Goal: Find specific page/section: Find specific page/section

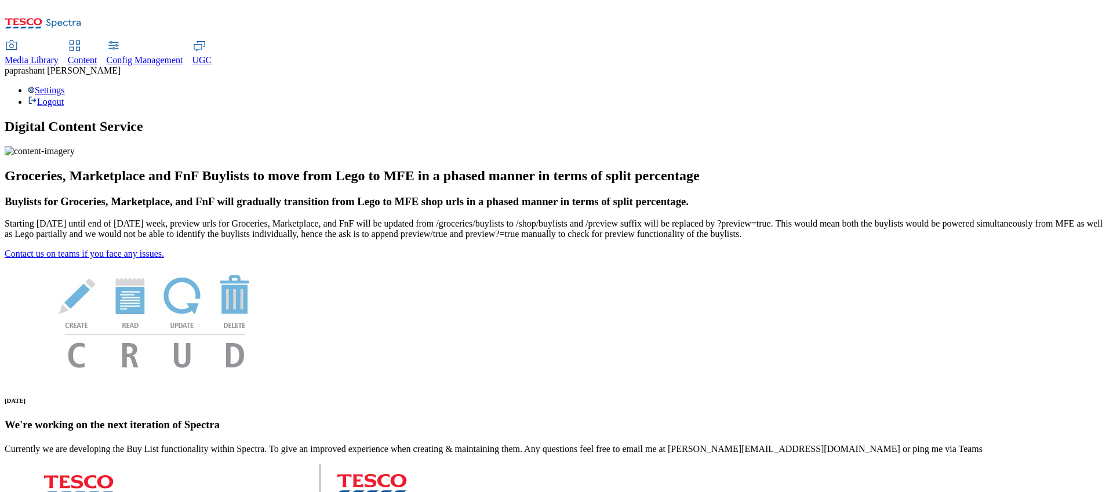
click at [97, 55] on div "Content" at bounding box center [83, 60] width 30 height 10
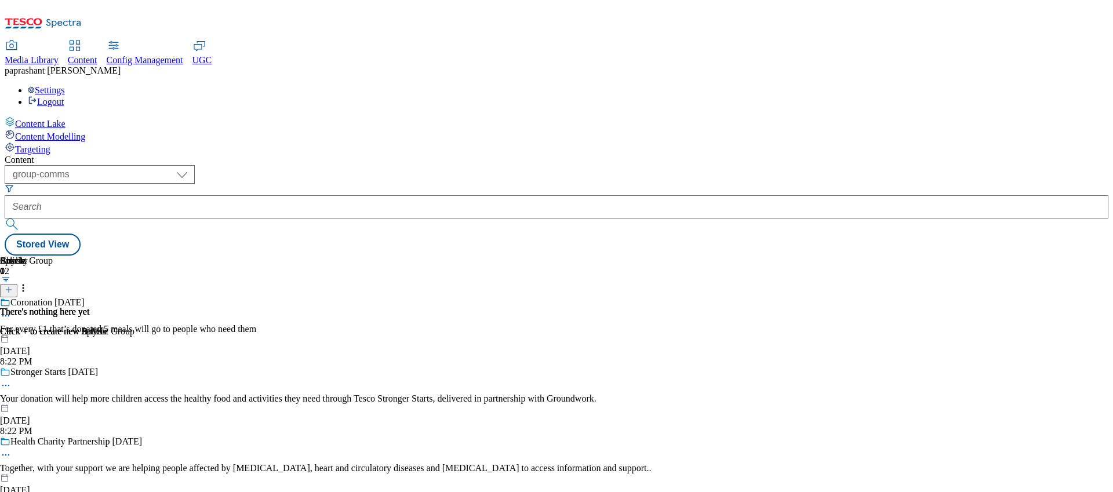
click at [475, 334] on div at bounding box center [325, 334] width 651 height 0
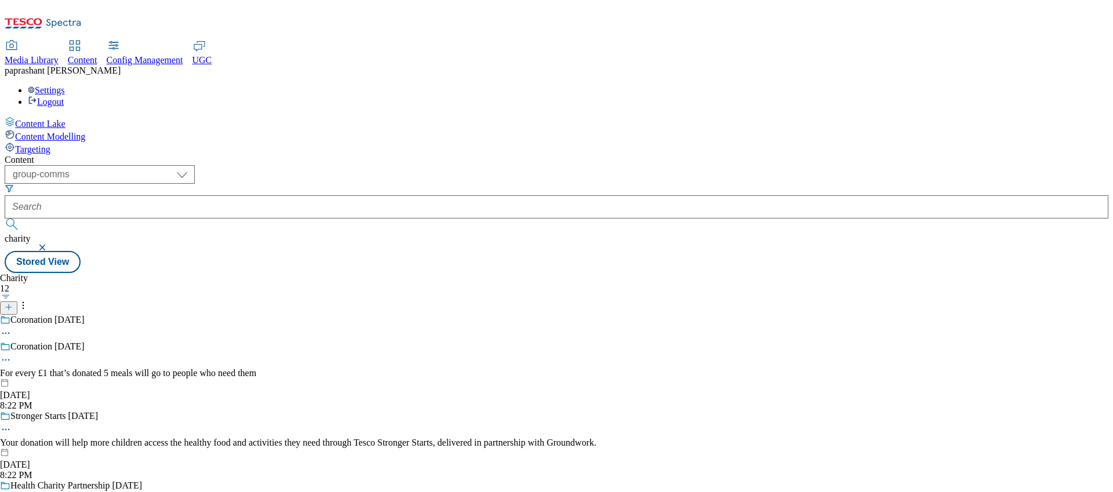
click at [12, 354] on icon at bounding box center [6, 360] width 12 height 12
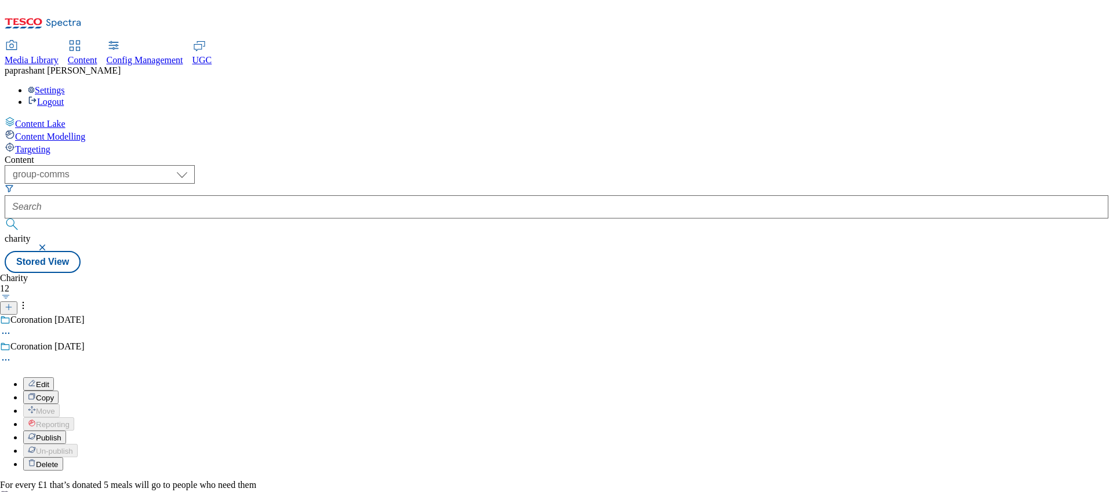
click at [54, 377] on button "Edit" at bounding box center [38, 383] width 31 height 13
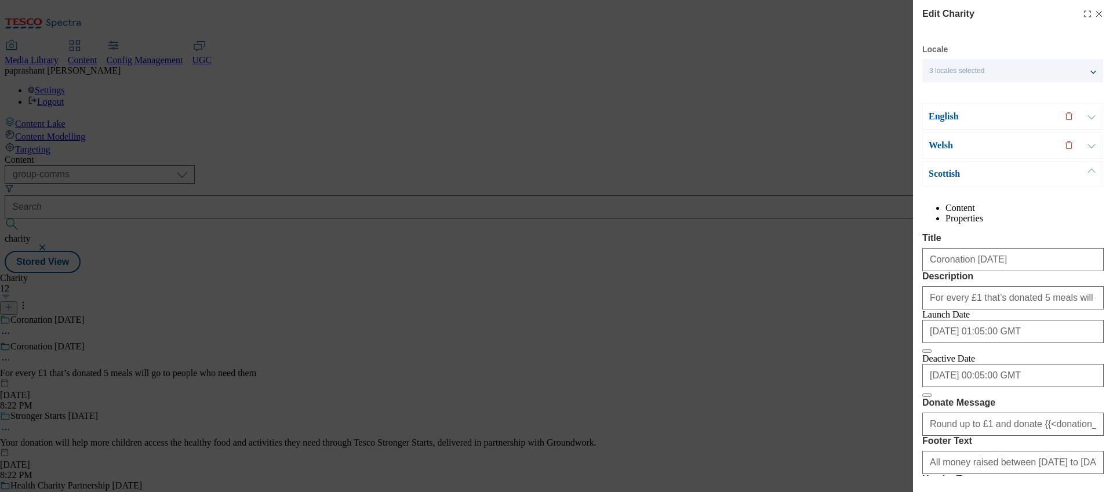
click at [650, 154] on div "Edit Charity Locale 3 locales selected English Welsh Scottish English Content P…" at bounding box center [556, 246] width 1113 height 492
click at [1098, 16] on icon "Modal" at bounding box center [1098, 13] width 9 height 9
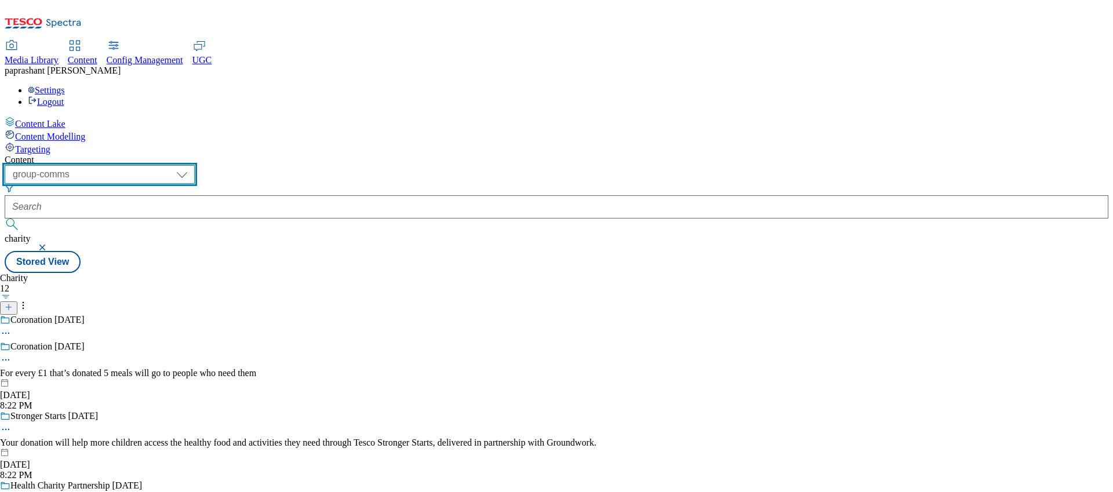
click at [195, 165] on select "dotcom-cz dotcom-hu dotcom-sk fnf-uk ghs-roi ghs-uk group-comms ighs-cz ighs-hu…" at bounding box center [100, 174] width 190 height 19
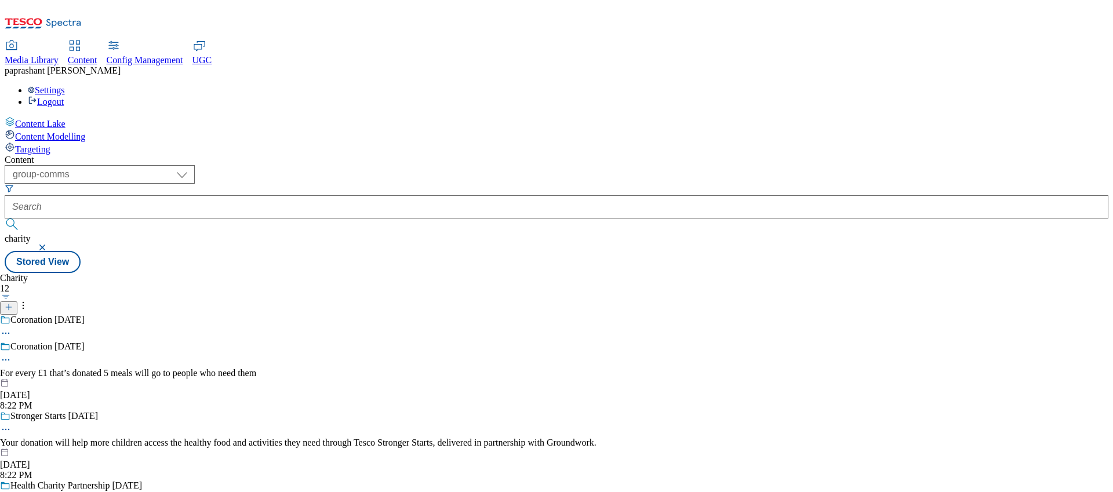
click at [240, 448] on div at bounding box center [325, 448] width 651 height 0
click at [259, 341] on div "Coronation May25 For every £1 that’s donated 5 meals will go to people who need…" at bounding box center [325, 376] width 651 height 70
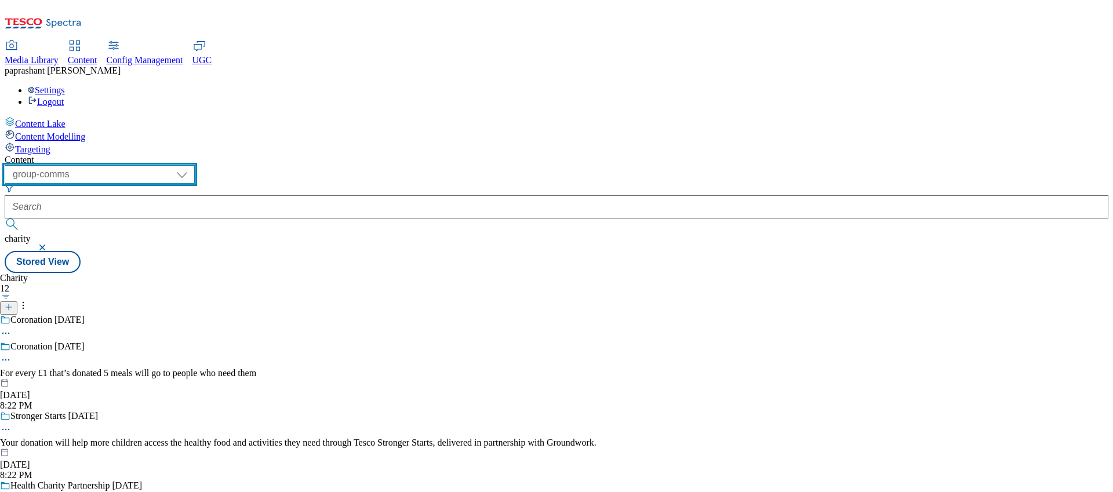
click at [195, 165] on select "dotcom-cz dotcom-hu dotcom-sk fnf-uk ghs-roi ghs-uk group-comms ighs-cz ighs-hu…" at bounding box center [100, 174] width 190 height 19
click at [168, 165] on select "dotcom-cz dotcom-hu dotcom-sk fnf-uk ghs-roi ghs-uk group-comms ighs-cz ighs-hu…" at bounding box center [100, 174] width 190 height 19
click at [151, 165] on select "dotcom-cz dotcom-hu dotcom-sk fnf-uk ghs-roi ghs-uk group-comms ighs-cz ighs-hu…" at bounding box center [100, 174] width 190 height 19
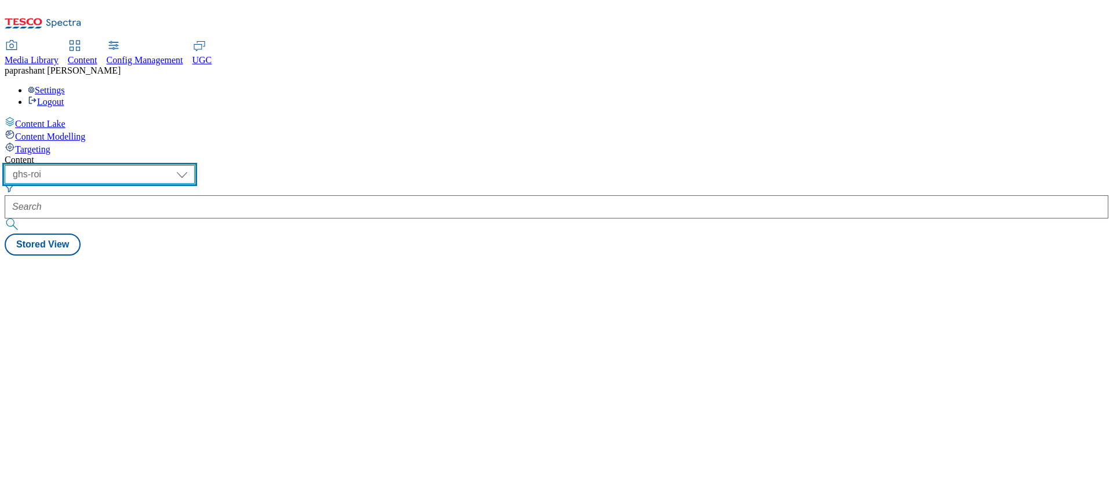
click at [195, 165] on select "dotcom-cz dotcom-hu dotcom-sk fnf-uk ghs-roi ghs-uk group-comms ighs-cz ighs-hu…" at bounding box center [100, 174] width 190 height 19
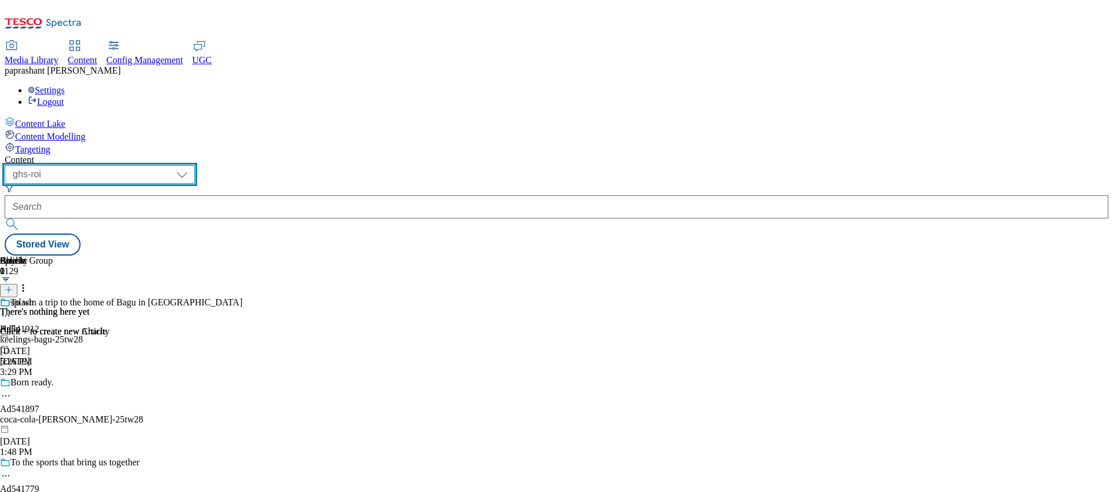
click at [151, 165] on select "dotcom-cz dotcom-hu dotcom-sk fnf-uk ghs-roi ghs-uk group-comms ighs-cz ighs-hu…" at bounding box center [100, 174] width 190 height 19
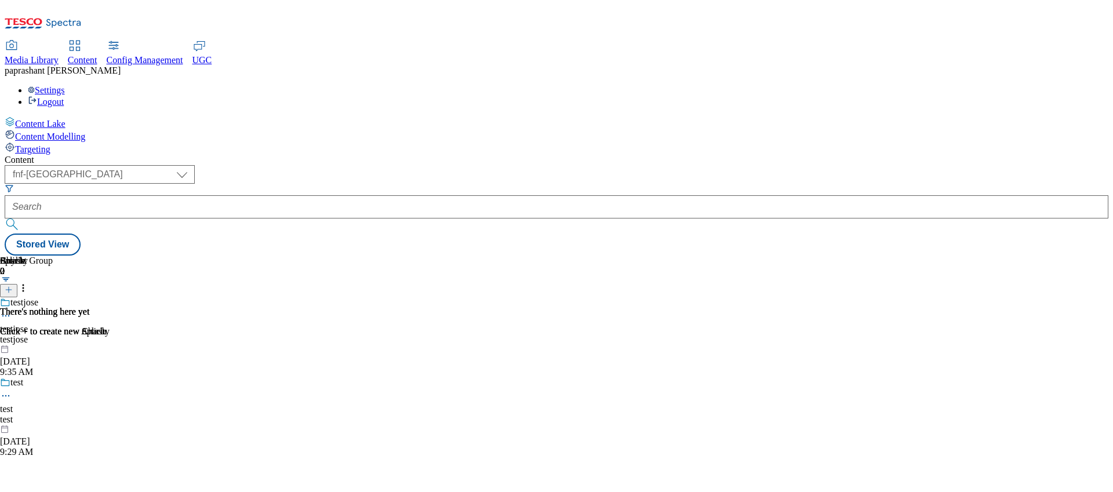
click at [53, 334] on div "testjose" at bounding box center [26, 339] width 53 height 10
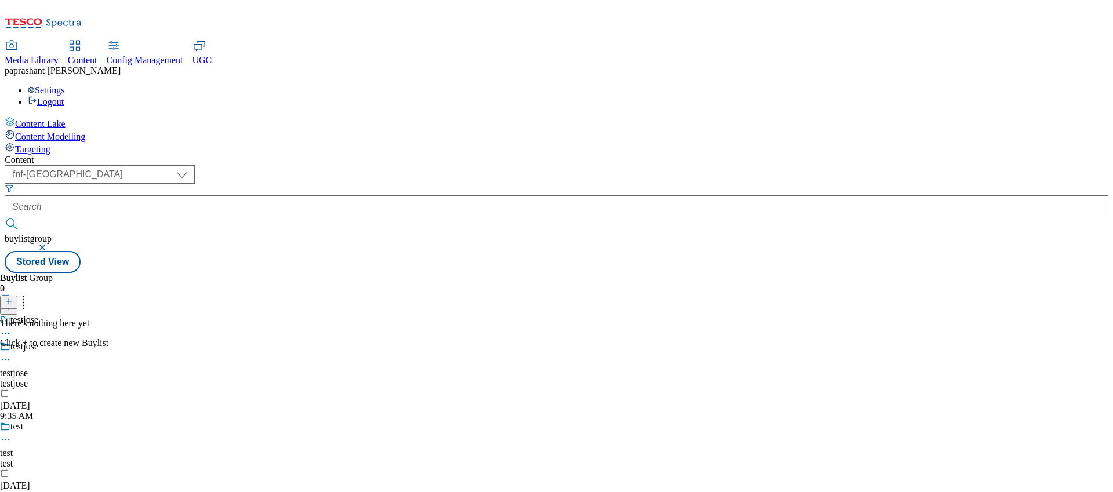
click at [53, 458] on div "test" at bounding box center [26, 463] width 53 height 10
click at [32, 346] on div "test" at bounding box center [16, 351] width 32 height 10
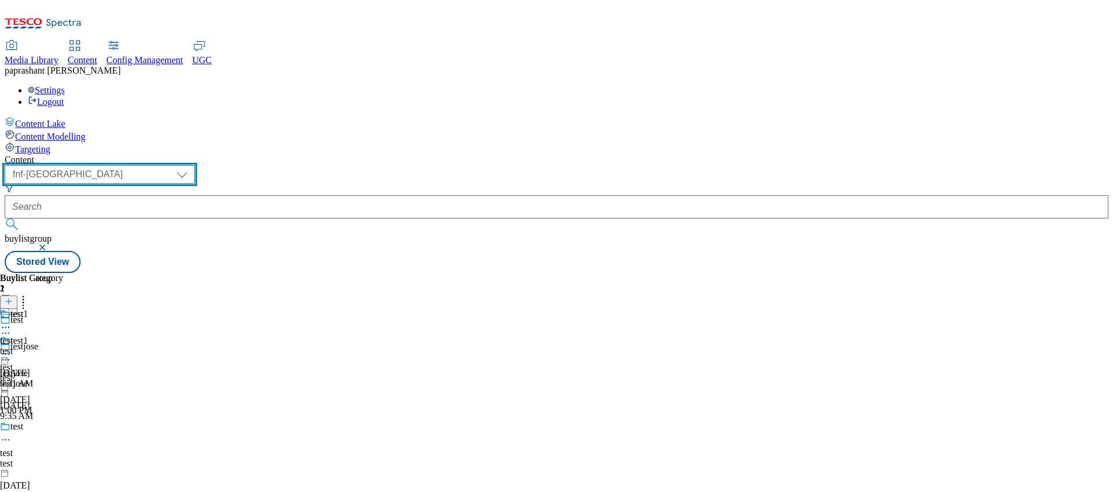
click at [195, 165] on select "dotcom-cz dotcom-hu dotcom-sk fnf-uk ghs-roi ghs-uk group-comms ighs-cz ighs-hu…" at bounding box center [100, 174] width 190 height 19
click at [151, 165] on select "dotcom-cz dotcom-hu dotcom-sk fnf-uk ghs-roi ghs-uk group-comms ighs-cz ighs-hu…" at bounding box center [100, 174] width 190 height 19
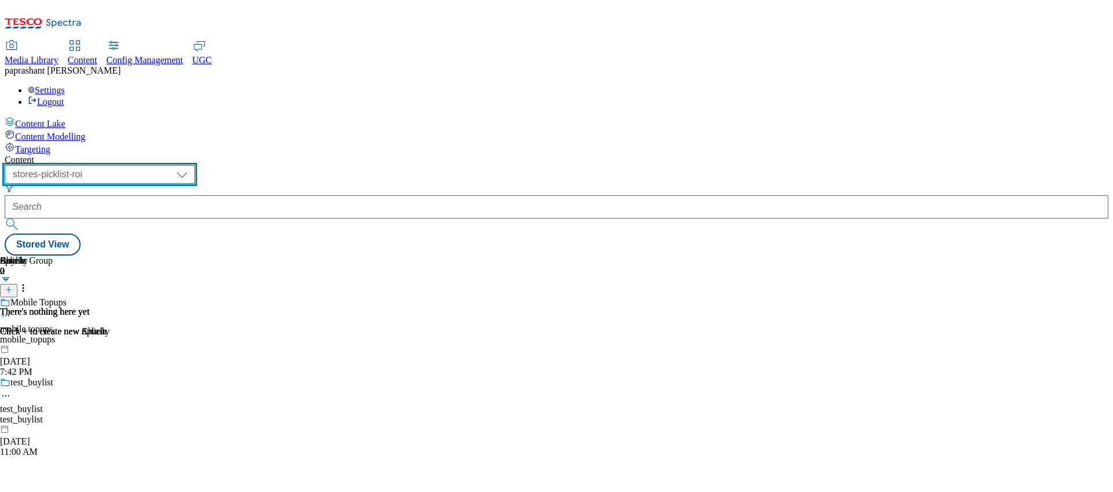
click at [195, 165] on select "dotcom-cz dotcom-hu dotcom-sk fnf-uk ghs-roi ghs-uk group-comms ighs-cz ighs-hu…" at bounding box center [100, 174] width 190 height 19
click at [151, 165] on select "dotcom-cz dotcom-hu dotcom-sk fnf-uk ghs-roi ghs-uk group-comms ighs-cz ighs-hu…" at bounding box center [100, 174] width 190 height 19
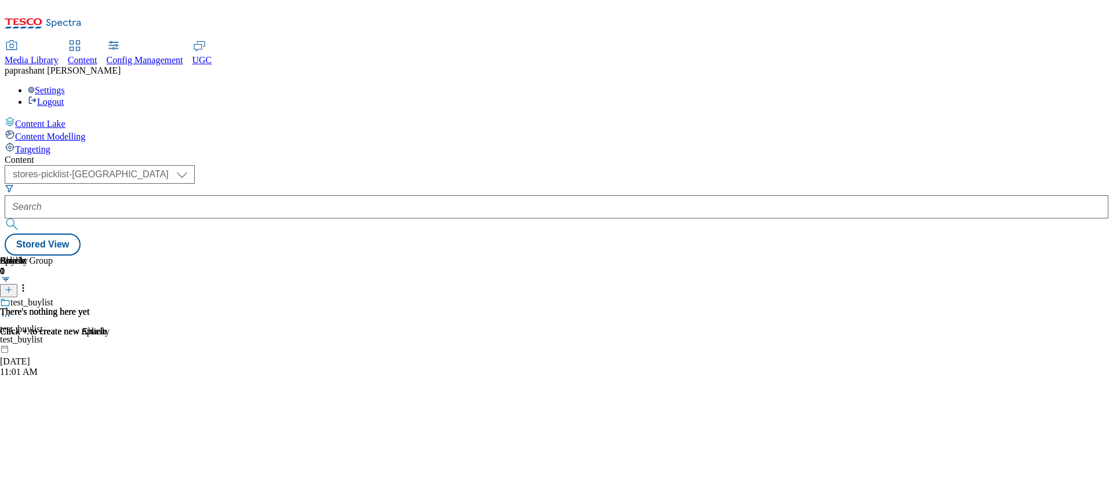
click at [53, 297] on div "test_buylist test_buylist test_buylist Sep 25, 2024 11:01 AM" at bounding box center [26, 337] width 53 height 80
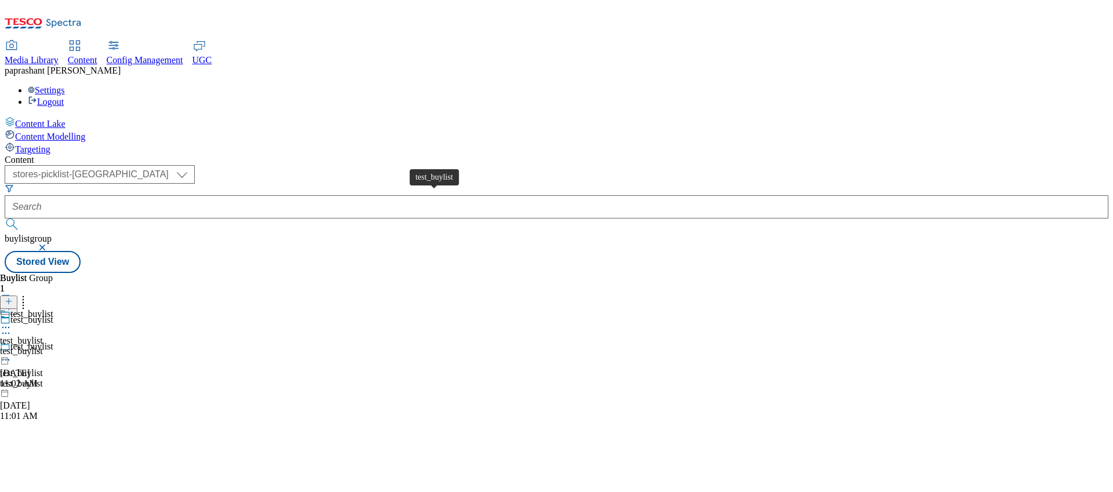
click at [43, 335] on span "test_buylist" at bounding box center [21, 340] width 43 height 10
click at [63, 309] on div "test_buylist test_buylist test_buylist Sep 25, 2024 11:02 AM" at bounding box center [31, 349] width 63 height 80
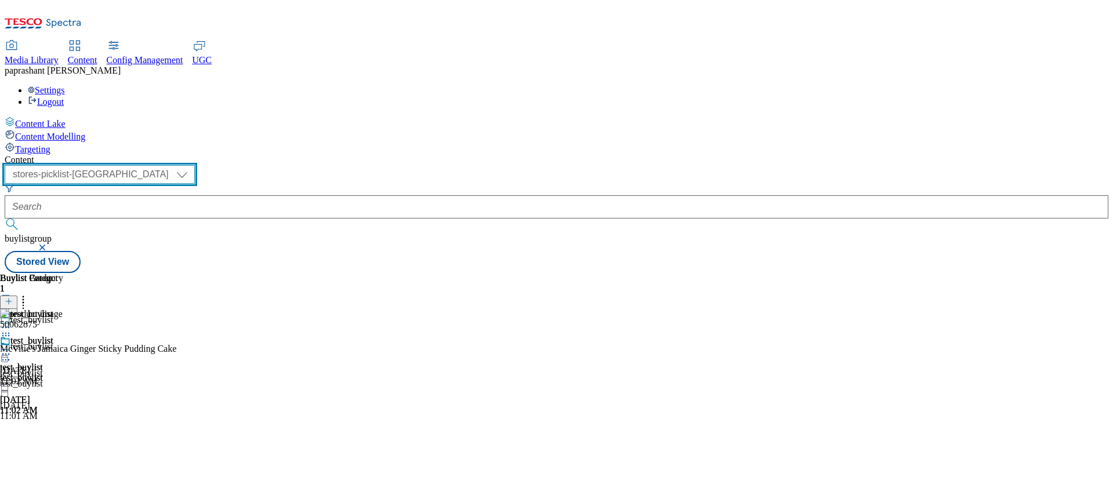
click at [195, 165] on select "dotcom-cz dotcom-hu dotcom-sk fnf-uk ghs-roi ghs-uk group-comms ighs-cz ighs-hu…" at bounding box center [100, 174] width 190 height 19
select select "stores-picklist-roi"
click at [151, 165] on select "dotcom-cz dotcom-hu dotcom-sk fnf-uk ghs-roi ghs-uk group-comms ighs-cz ighs-hu…" at bounding box center [100, 174] width 190 height 19
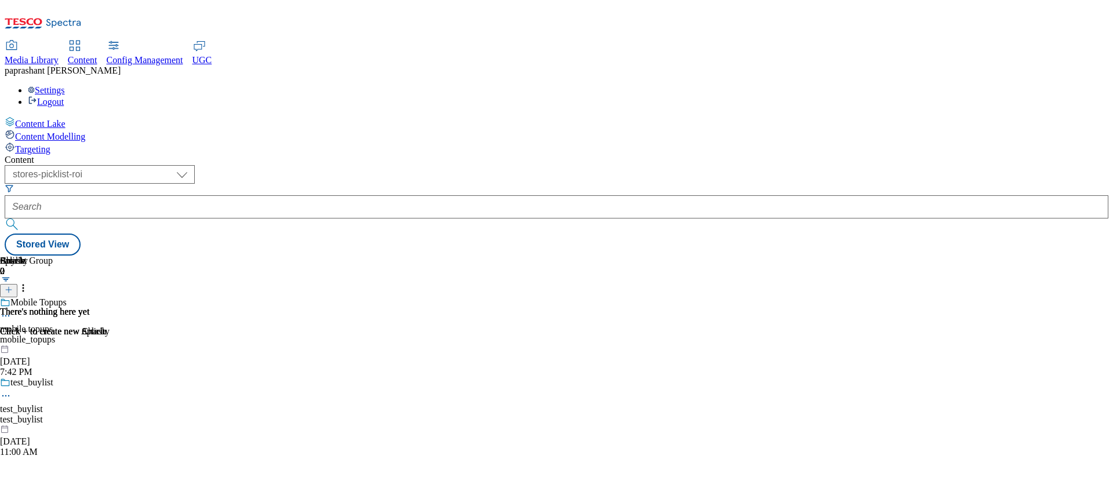
click at [67, 377] on div "test_buylist test_buylist test_buylist Sep 25, 2024 11:00 AM" at bounding box center [33, 417] width 67 height 80
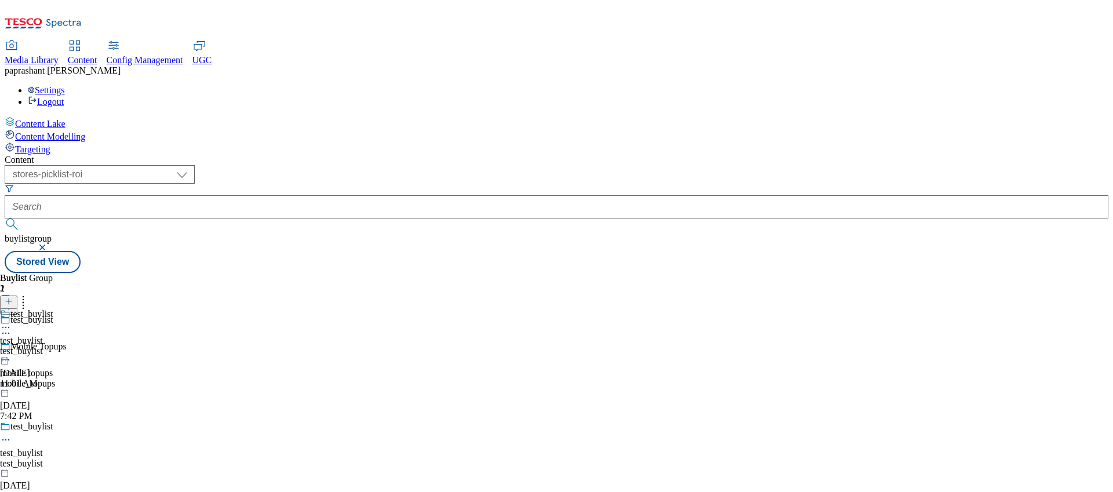
click at [53, 346] on div "test_buylist" at bounding box center [26, 351] width 53 height 10
click at [63, 346] on div "test_buylist" at bounding box center [31, 351] width 63 height 10
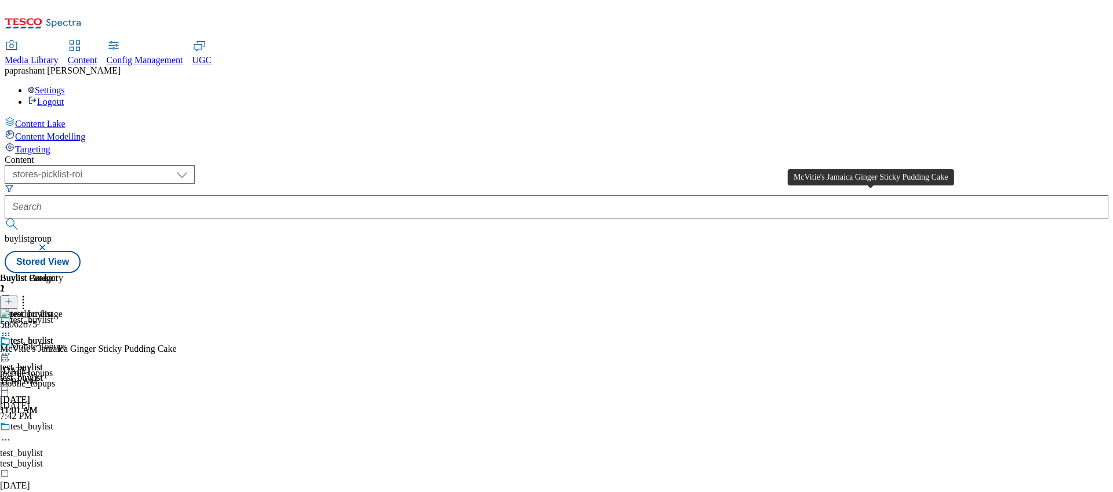
click at [177, 344] on div "McVitie's Jamaica Ginger Sticky Pudding Cake" at bounding box center [88, 349] width 177 height 10
click at [53, 368] on div "mobile topups" at bounding box center [26, 373] width 53 height 10
